Goal: Information Seeking & Learning: Learn about a topic

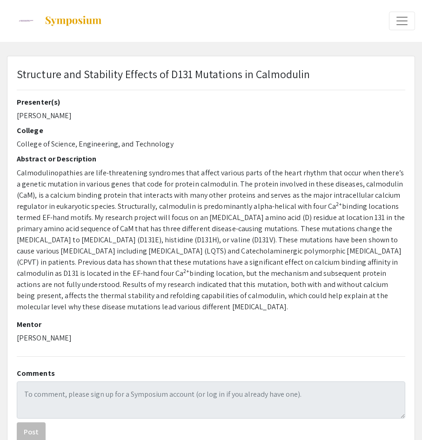
click at [260, 209] on span "Calmodulinopathies are life-threatening syndromes that affect various parts of …" at bounding box center [210, 189] width 387 height 43
click at [43, 150] on div "Presenter(s) [PERSON_NAME] College College of Science, Engineering, and Technol…" at bounding box center [211, 223] width 388 height 251
click at [253, 113] on p "[PERSON_NAME]" at bounding box center [211, 115] width 388 height 11
click at [165, 161] on h2 "Abstract or Description" at bounding box center [211, 158] width 388 height 9
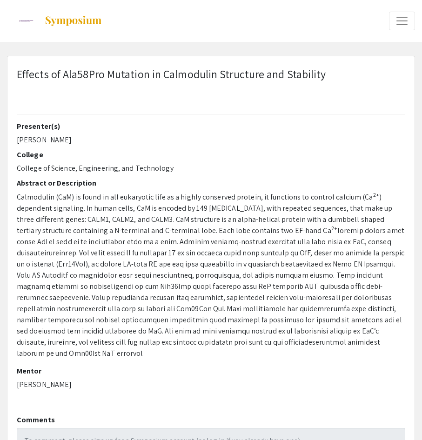
click at [160, 145] on p "Elizabeth Ness" at bounding box center [211, 139] width 388 height 11
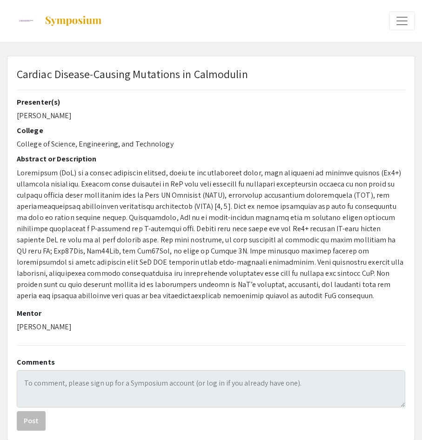
click at [232, 199] on span at bounding box center [210, 234] width 387 height 133
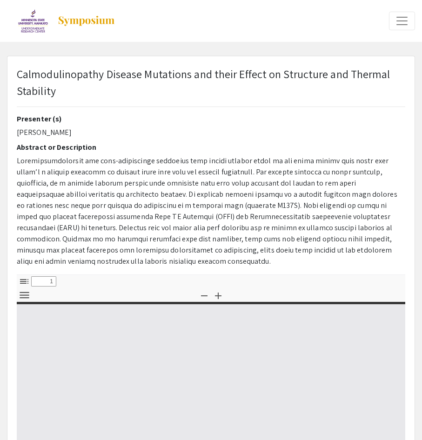
select select "custom"
type input "0"
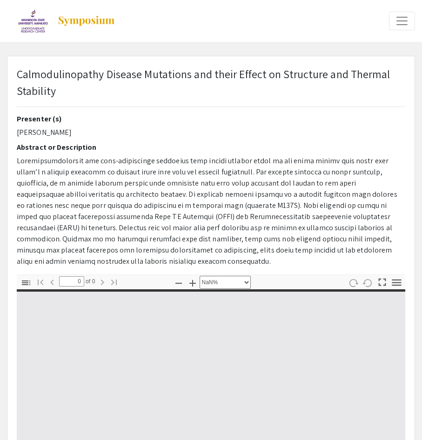
select select "auto"
type input "1"
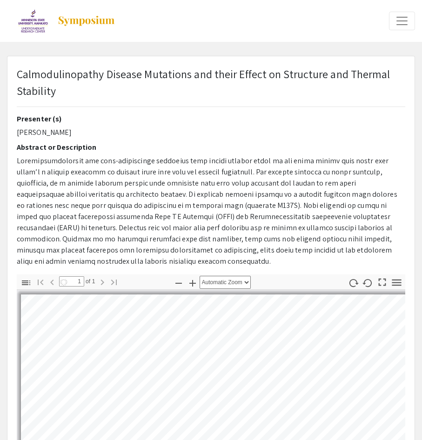
select select "auto"
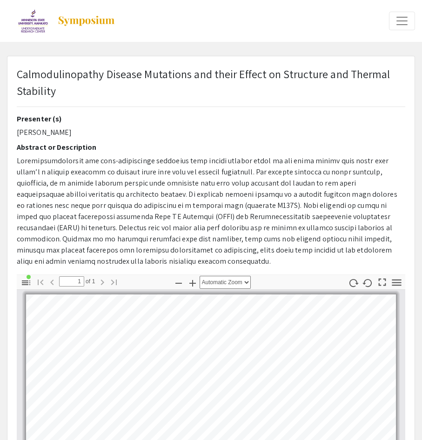
click at [186, 209] on span at bounding box center [207, 211] width 380 height 110
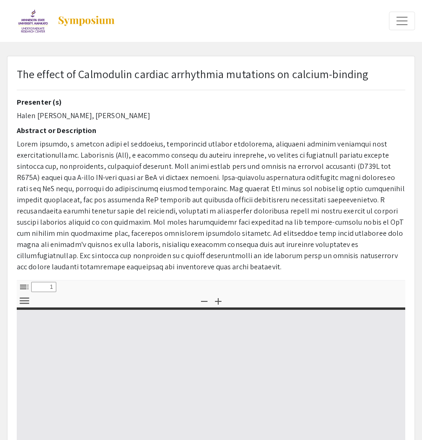
select select "custom"
type input "0"
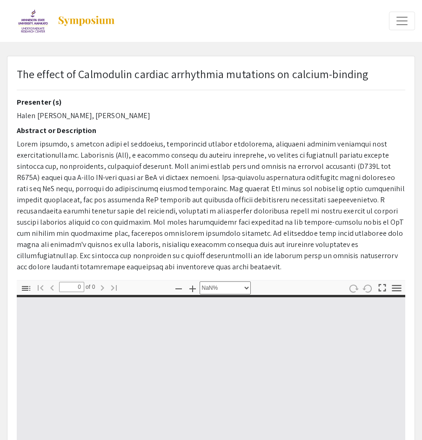
select select "auto"
type input "1"
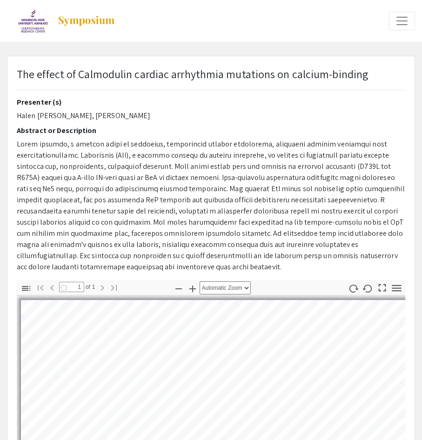
select select "auto"
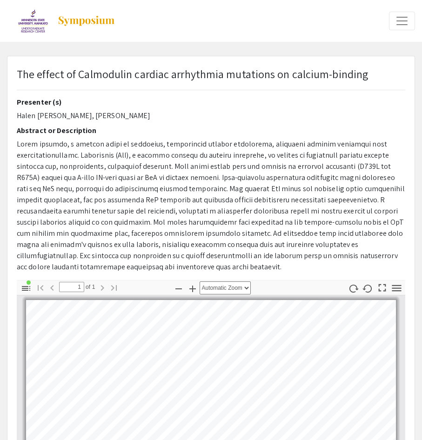
click at [260, 179] on p at bounding box center [211, 206] width 388 height 134
